Goal: Task Accomplishment & Management: Manage account settings

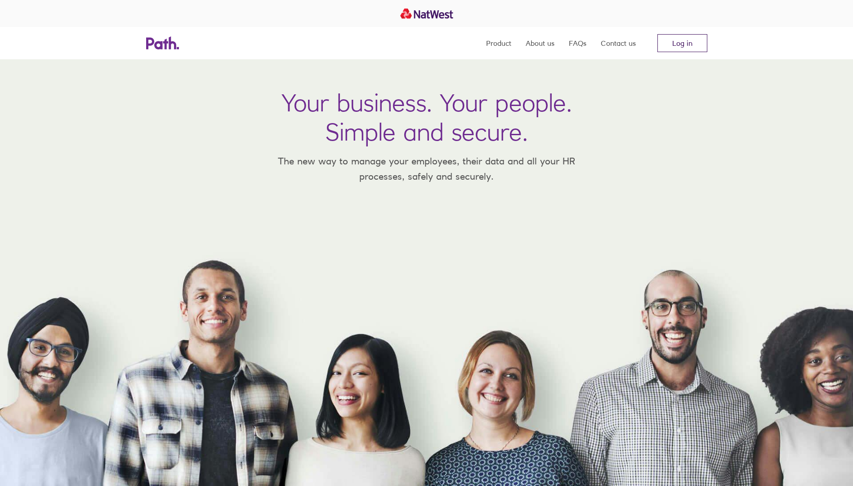
click at [693, 44] on link "Log in" at bounding box center [682, 43] width 50 height 18
click at [697, 39] on link "Log in" at bounding box center [682, 43] width 50 height 18
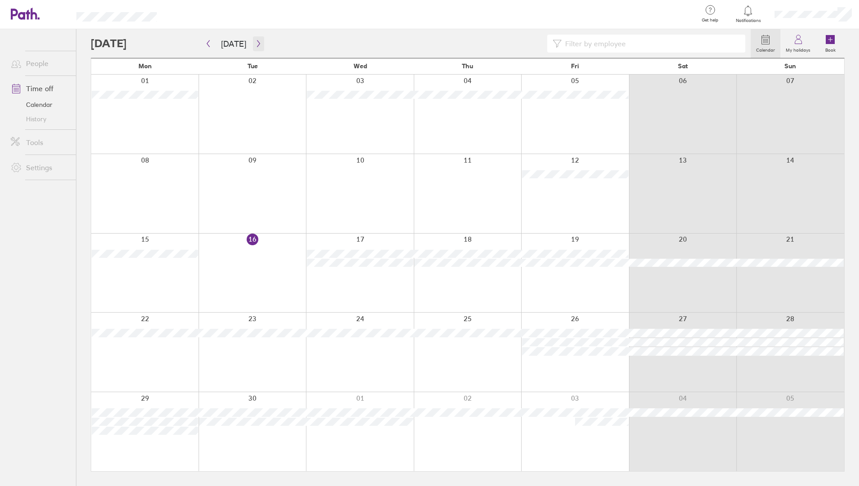
click at [258, 41] on icon "button" at bounding box center [258, 43] width 7 height 7
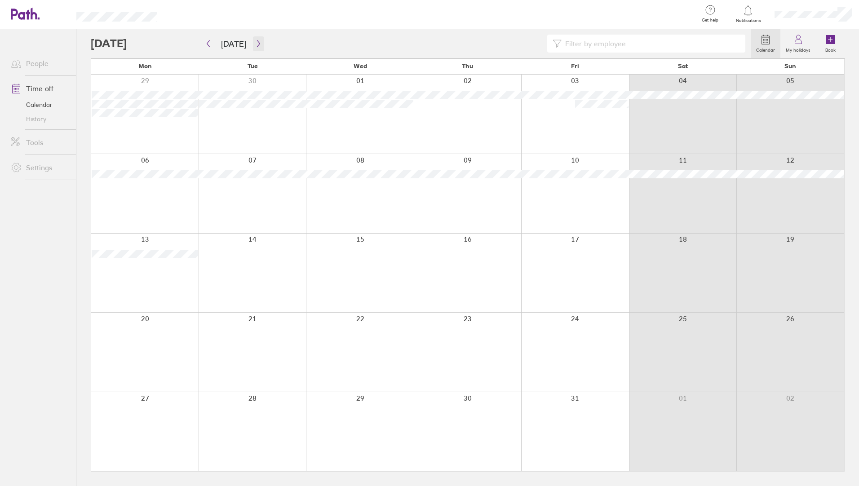
click at [257, 44] on icon "button" at bounding box center [258, 43] width 3 height 7
click at [212, 47] on button "button" at bounding box center [208, 43] width 11 height 15
click at [209, 44] on icon "button" at bounding box center [208, 43] width 7 height 7
